Goal: Task Accomplishment & Management: Manage account settings

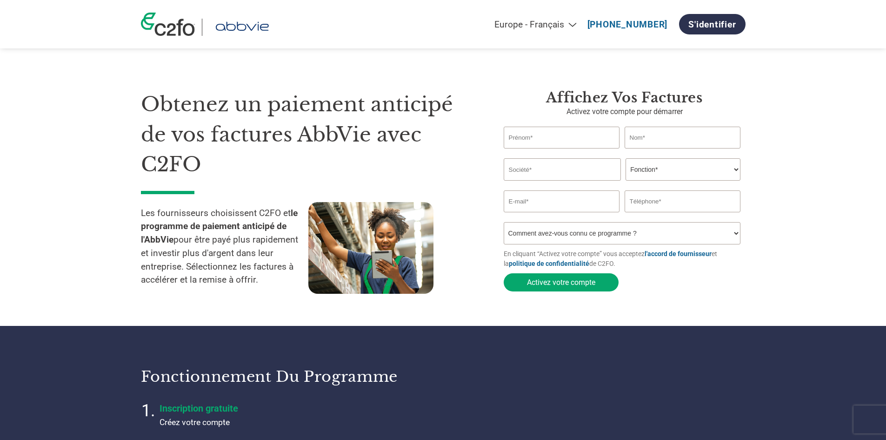
select select "fr-FR"
click at [723, 23] on link "S'identifier" at bounding box center [712, 24] width 66 height 20
select select "fr-FR"
click at [697, 24] on link "S'identifier" at bounding box center [712, 24] width 66 height 20
